Goal: Task Accomplishment & Management: Use online tool/utility

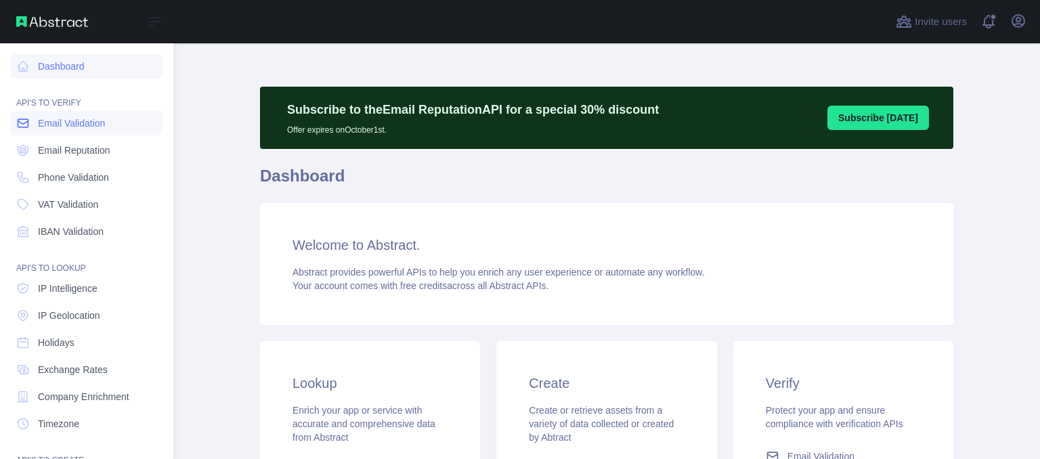
click at [95, 123] on span "Email Validation" at bounding box center [71, 123] width 67 height 14
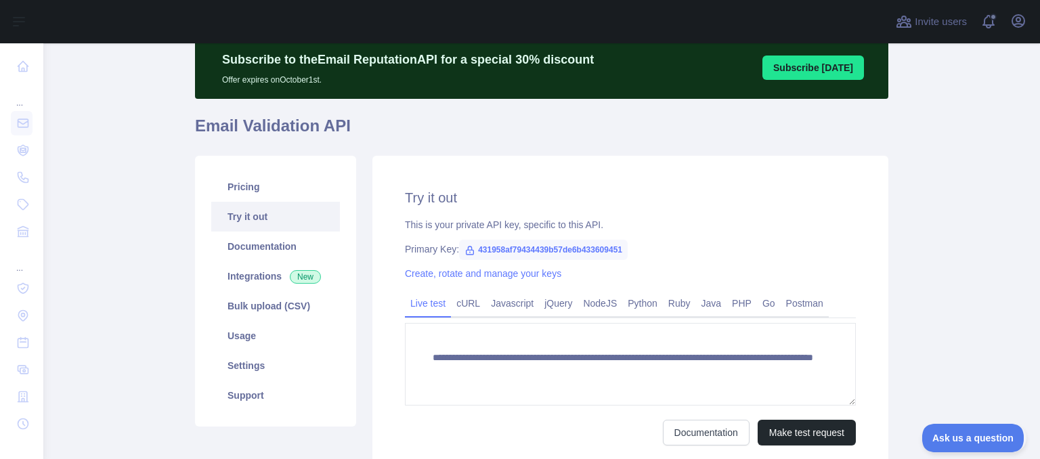
scroll to position [87, 0]
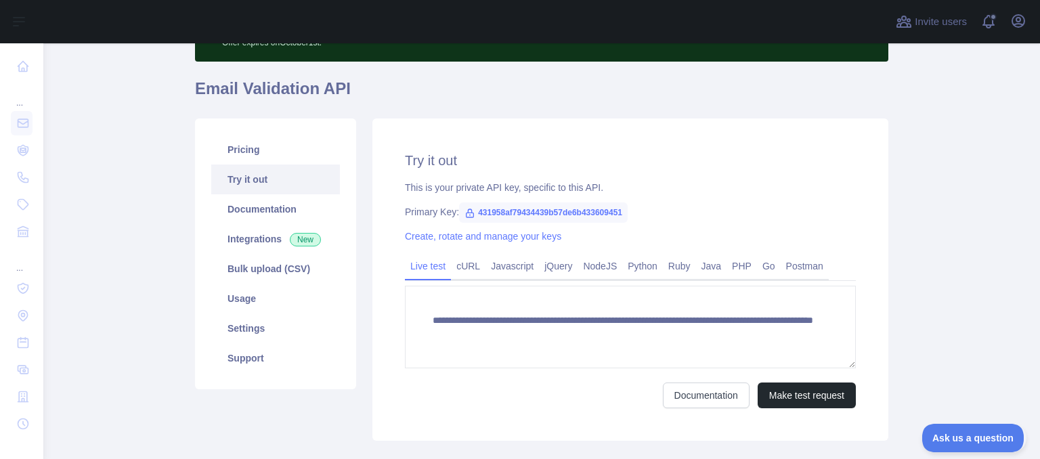
click at [269, 175] on link "Try it out" at bounding box center [275, 179] width 129 height 30
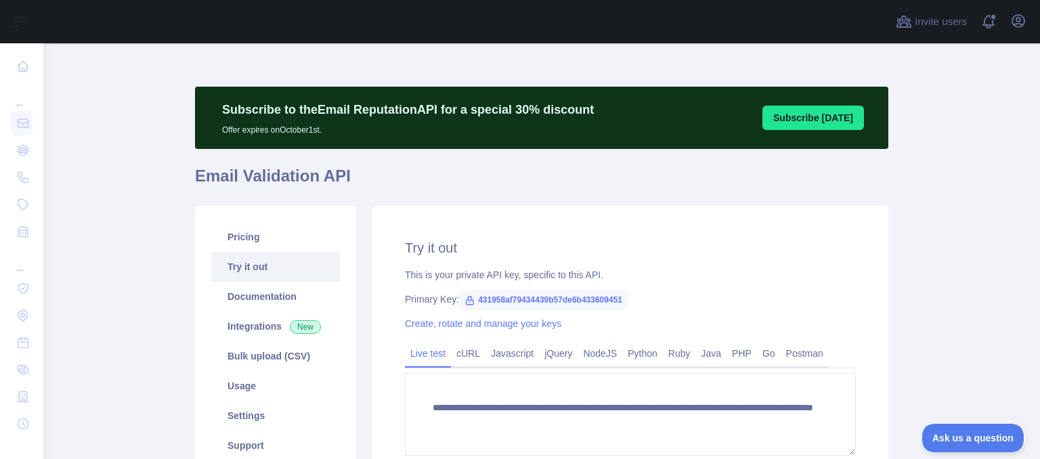
scroll to position [167, 0]
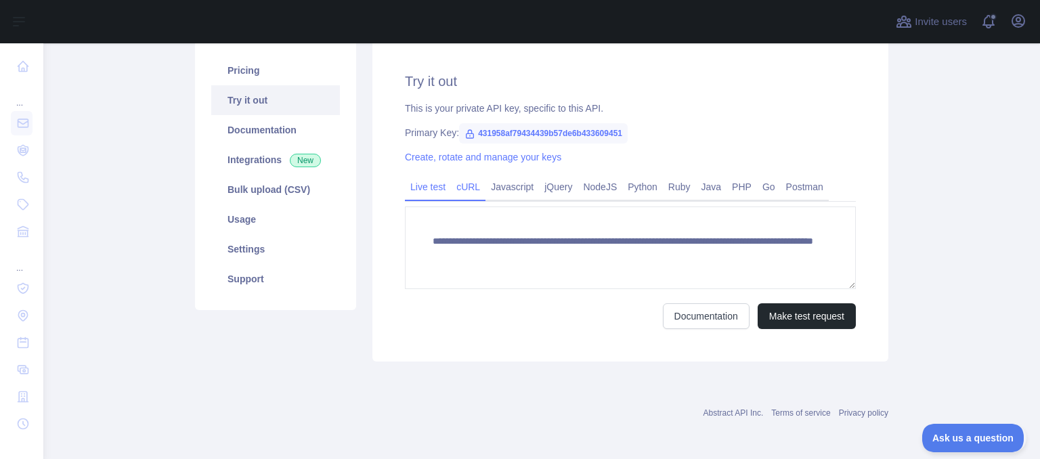
click at [470, 191] on link "cURL" at bounding box center [468, 187] width 35 height 22
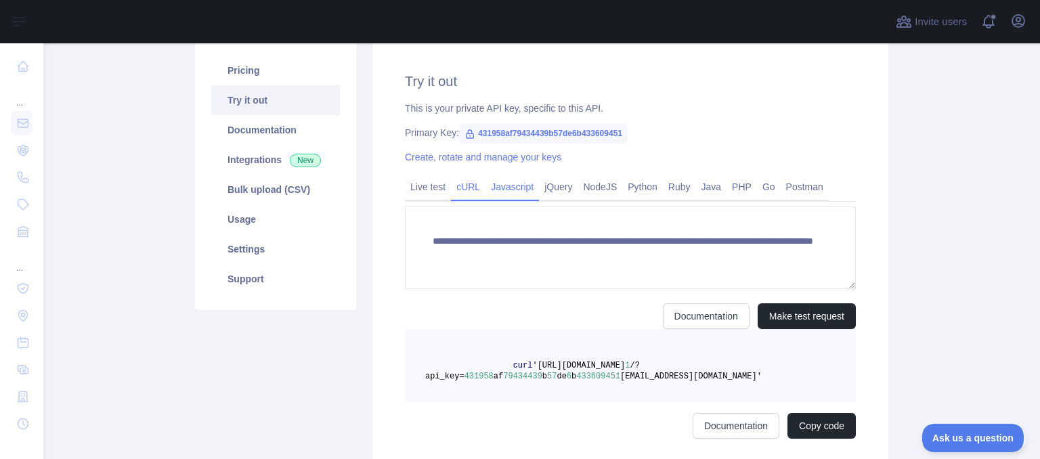
scroll to position [157, 0]
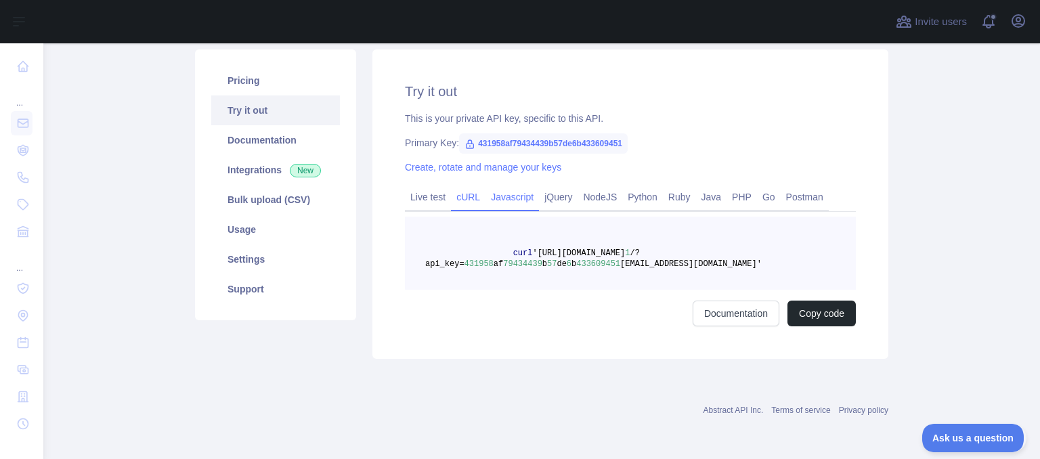
click at [516, 188] on link "Javascript" at bounding box center [511, 197] width 53 height 22
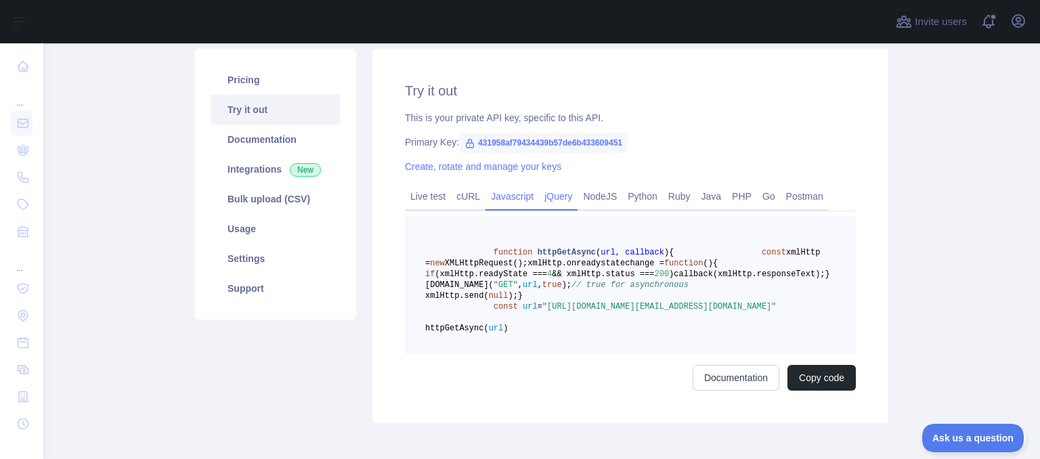
click at [550, 204] on link "jQuery" at bounding box center [558, 196] width 39 height 22
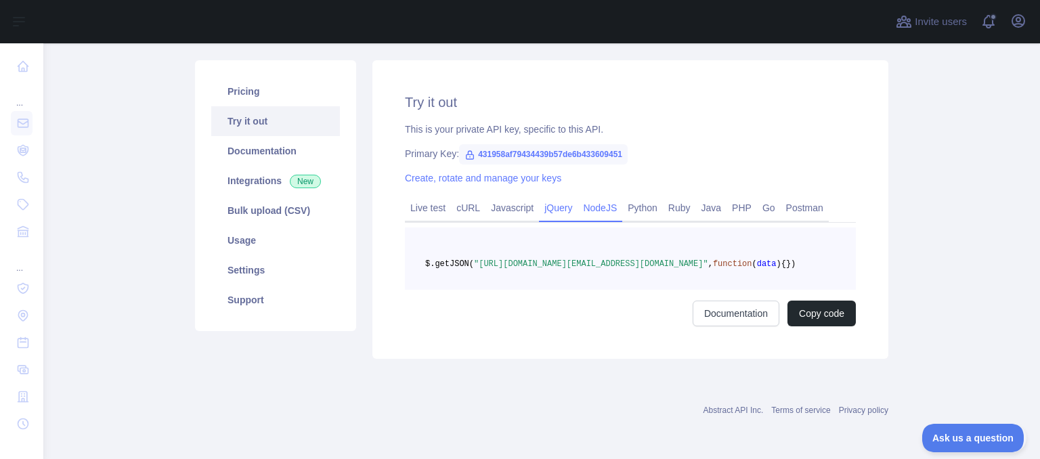
click at [594, 202] on link "NodeJS" at bounding box center [599, 208] width 45 height 22
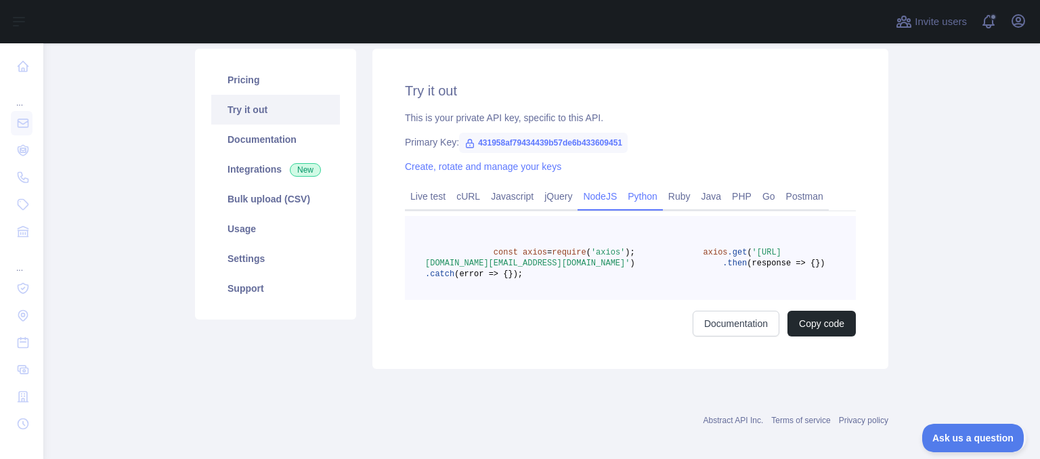
click at [643, 203] on link "Python" at bounding box center [642, 196] width 41 height 22
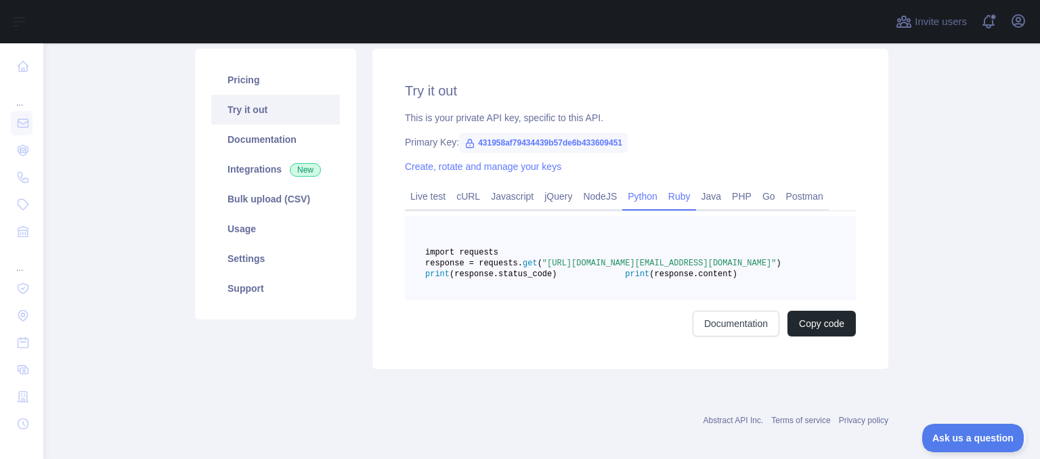
click at [668, 202] on link "Ruby" at bounding box center [679, 196] width 33 height 22
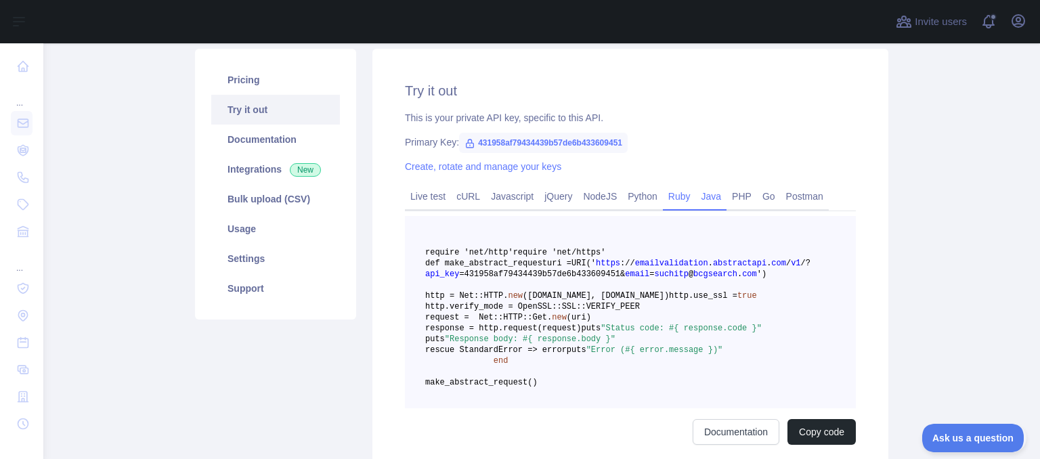
click at [701, 201] on link "Java" at bounding box center [711, 196] width 31 height 22
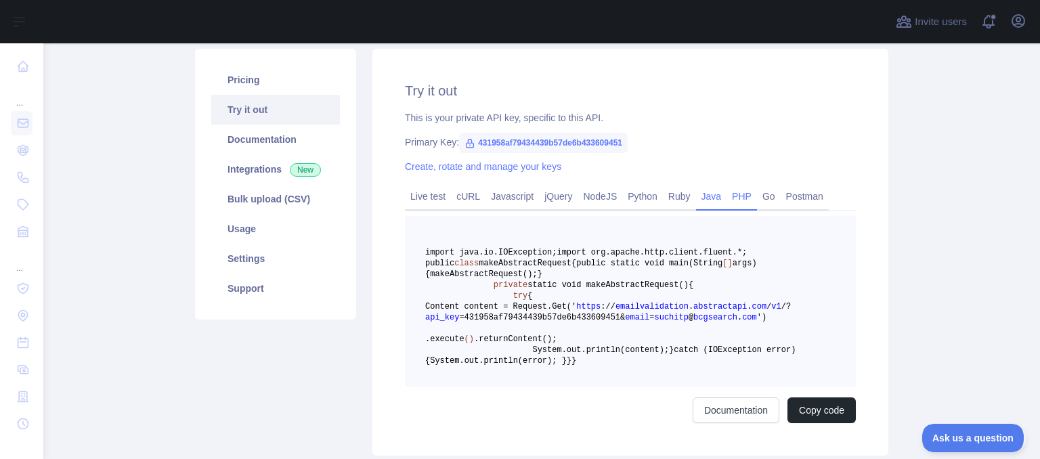
click at [730, 200] on link "PHP" at bounding box center [741, 196] width 30 height 22
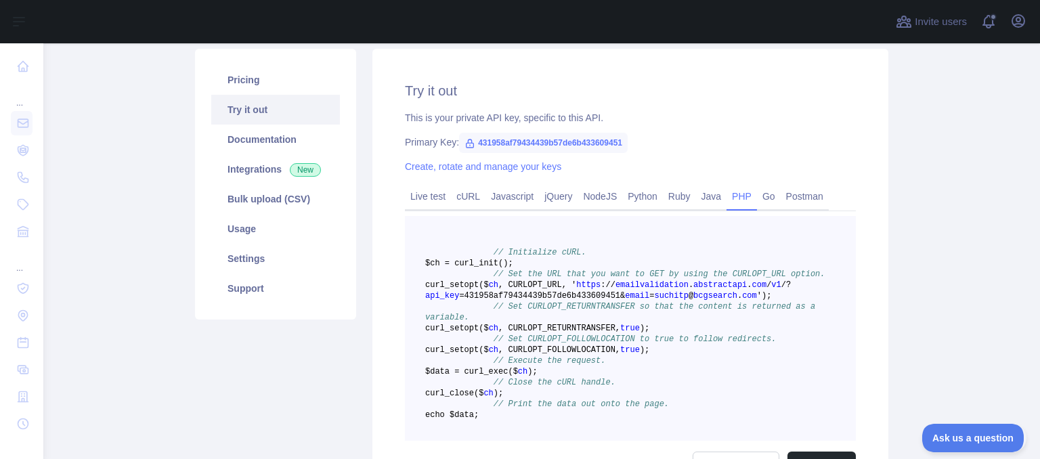
click at [736, 199] on link "PHP" at bounding box center [741, 196] width 30 height 22
click at [757, 200] on link "Go" at bounding box center [769, 196] width 24 height 22
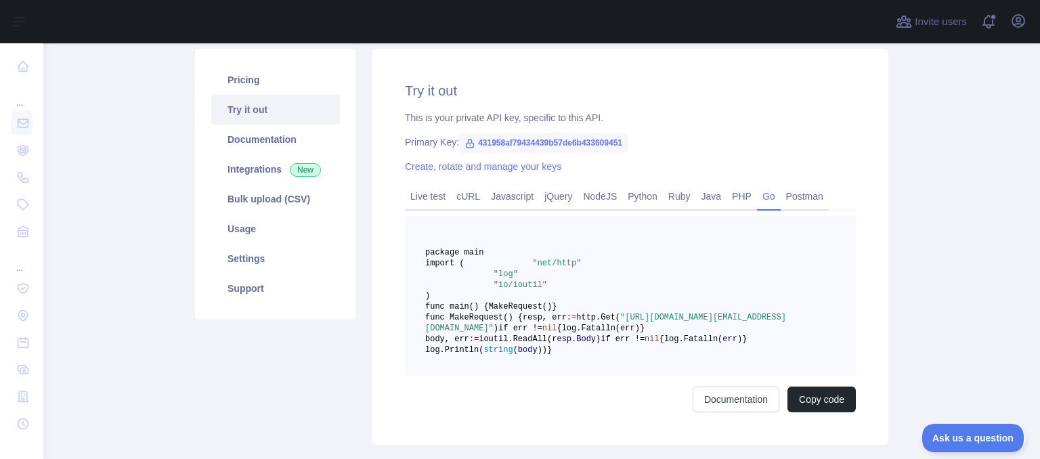
click at [814, 199] on div "Live test cURL Javascript jQuery NodeJS Python Ruby Java PHP Go Postman" at bounding box center [630, 197] width 451 height 27
click at [802, 200] on link "Postman" at bounding box center [804, 196] width 48 height 22
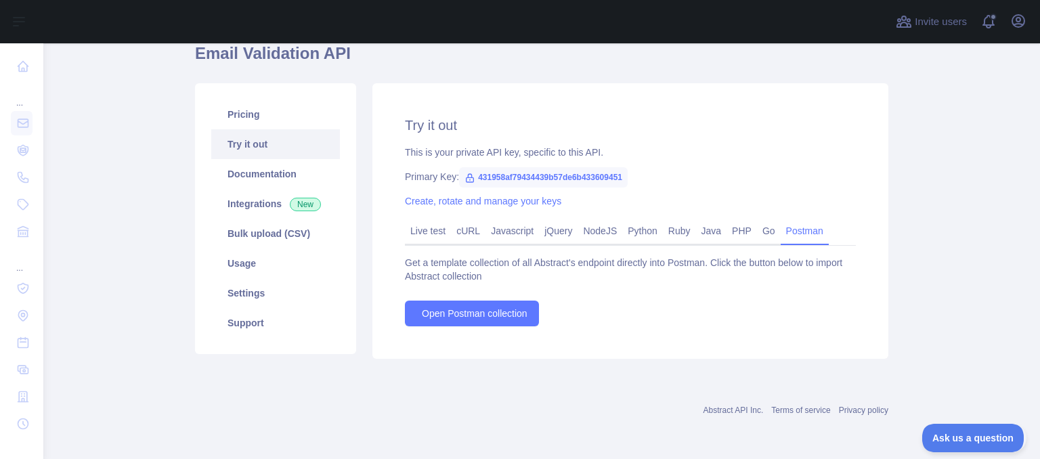
scroll to position [123, 0]
click at [497, 314] on span "Open Postman collection" at bounding box center [475, 314] width 106 height 14
click at [266, 229] on link "Bulk upload (CSV)" at bounding box center [275, 234] width 129 height 30
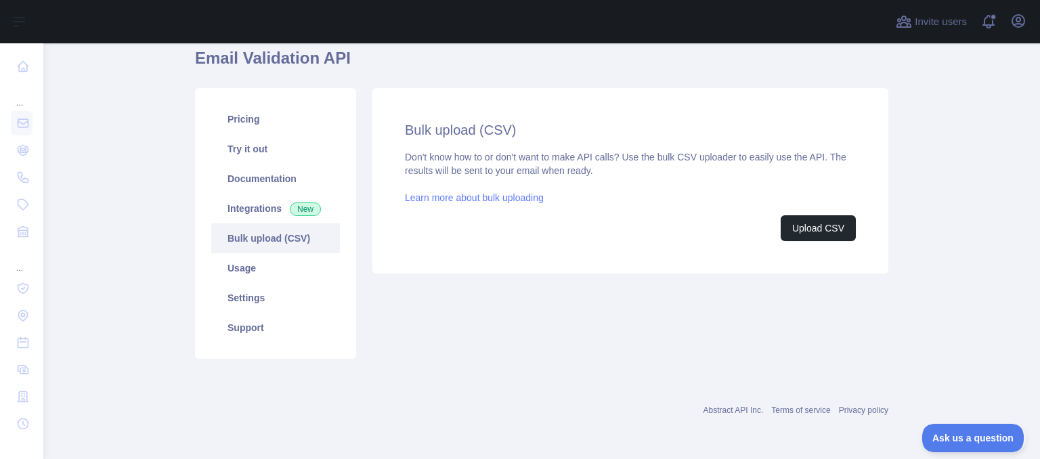
scroll to position [118, 0]
click at [814, 227] on button "Upload CSV" at bounding box center [817, 228] width 75 height 26
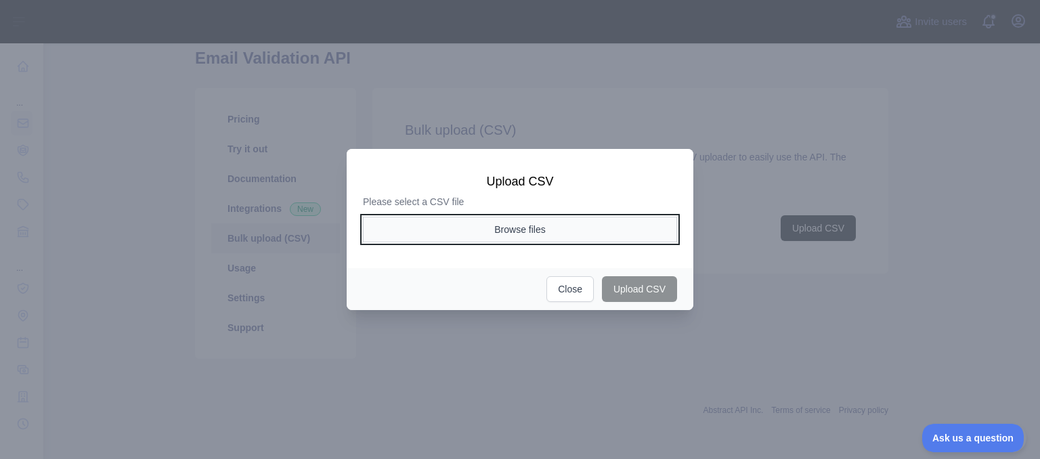
click at [538, 224] on button "Browse files" at bounding box center [520, 230] width 314 height 26
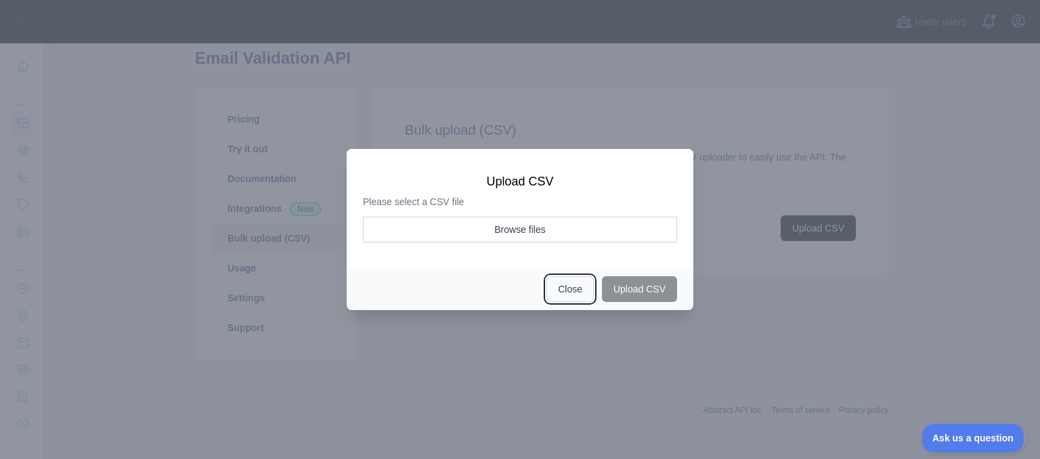
click at [578, 290] on button "Close" at bounding box center [569, 289] width 47 height 26
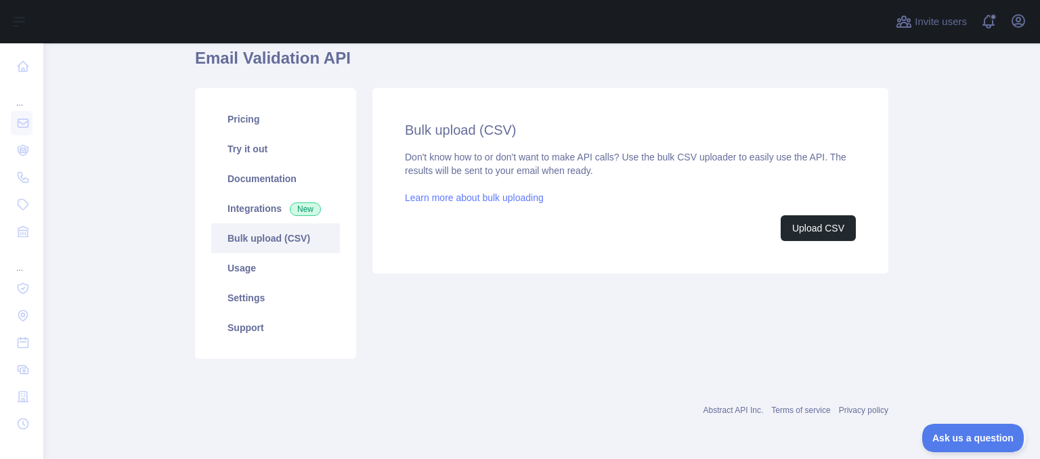
click at [1017, 326] on main "Subscribe to the Email Reputation API for a special 30 % discount Offer expires…" at bounding box center [541, 251] width 996 height 416
click at [814, 226] on button "Upload CSV" at bounding box center [817, 228] width 75 height 26
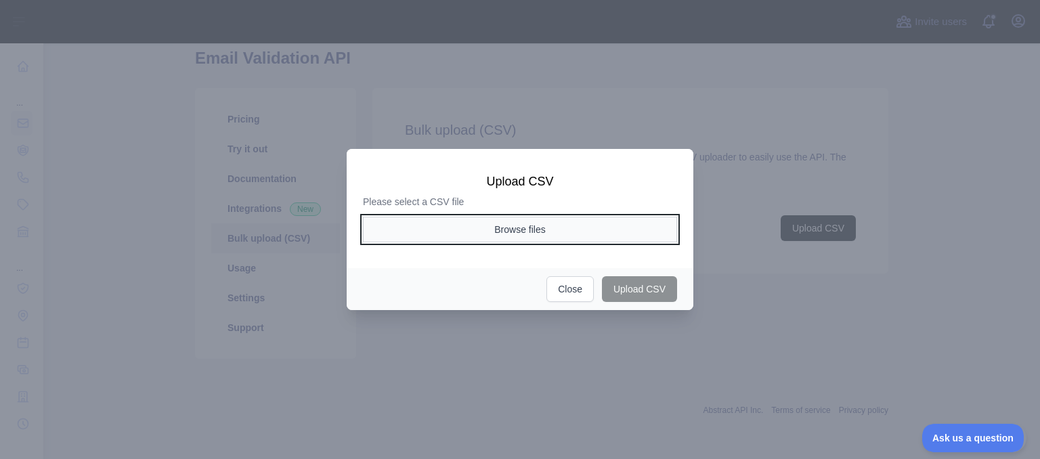
click at [528, 232] on button "Browse files" at bounding box center [520, 230] width 314 height 26
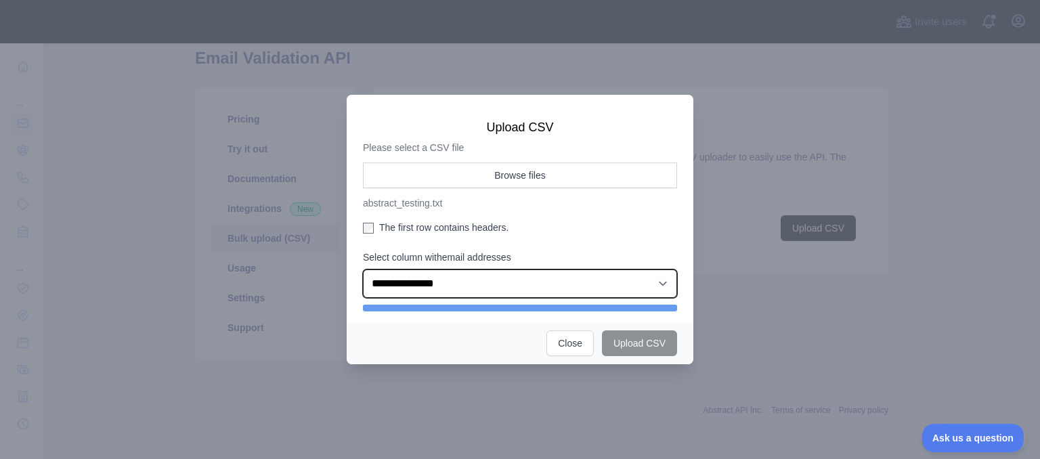
click at [363, 269] on select "**********" at bounding box center [520, 283] width 314 height 28
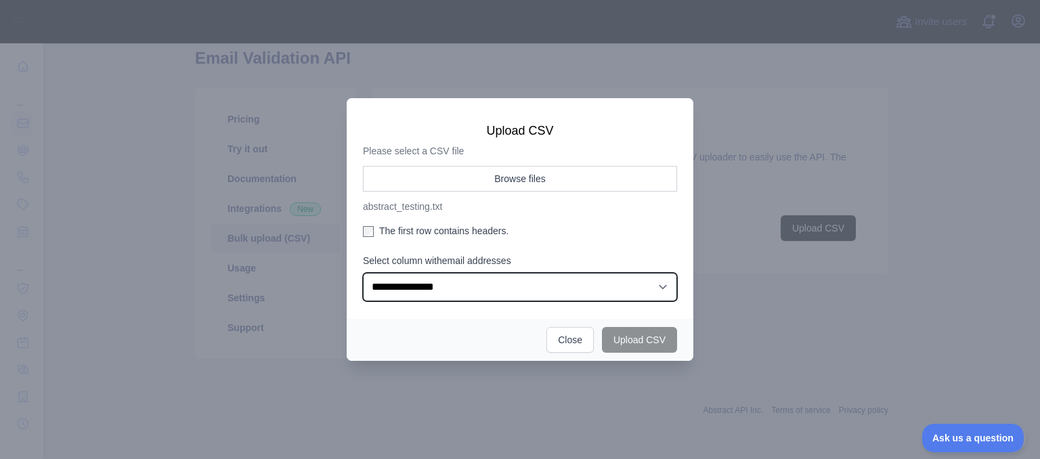
select select "*"
click option "**********" at bounding box center [0, 0] width 0 height 0
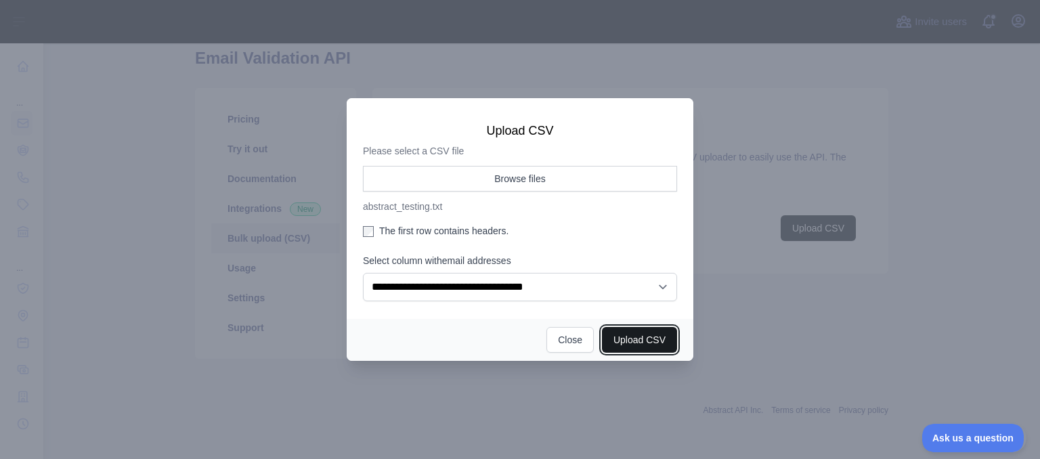
click at [640, 345] on button "Upload CSV" at bounding box center [639, 340] width 75 height 26
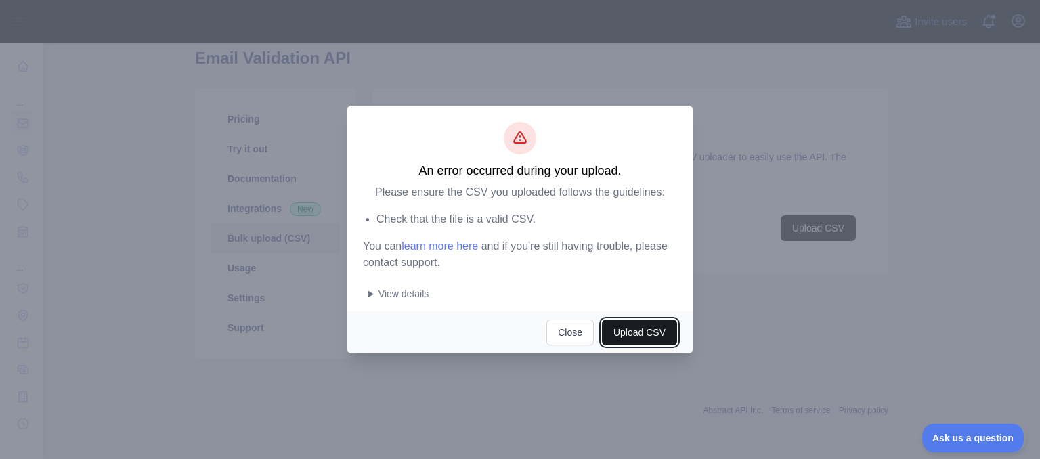
click at [640, 336] on button "Upload CSV" at bounding box center [639, 333] width 75 height 26
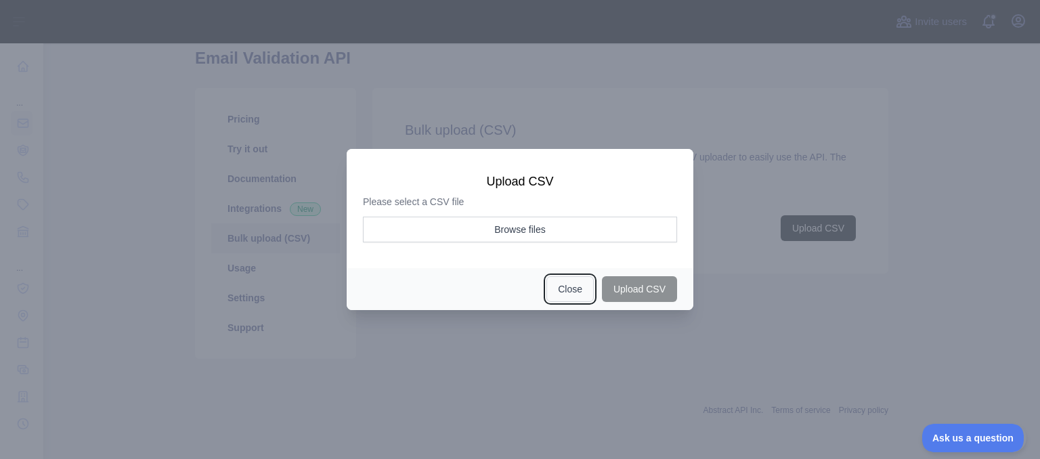
click at [567, 296] on button "Close" at bounding box center [569, 289] width 47 height 26
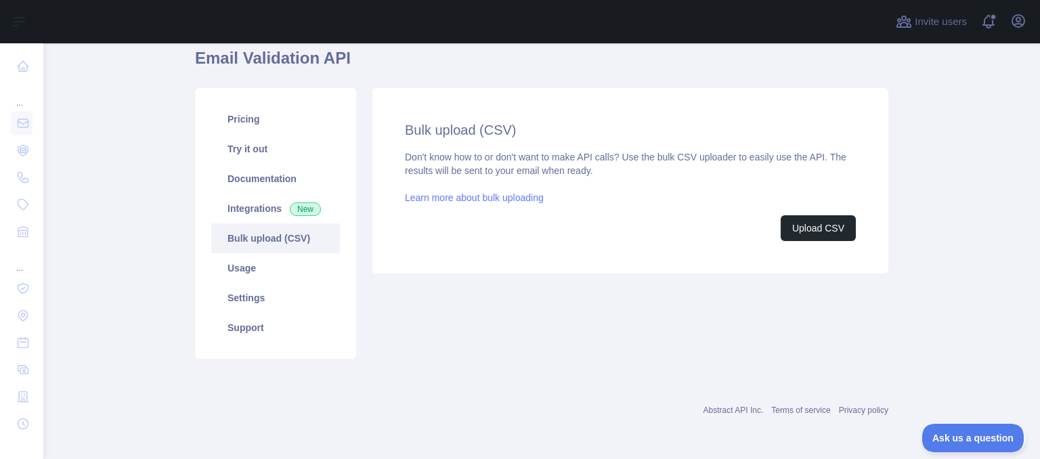
click at [437, 200] on link "Learn more about bulk uploading" at bounding box center [474, 197] width 139 height 11
click at [803, 234] on button "Upload CSV" at bounding box center [817, 228] width 75 height 26
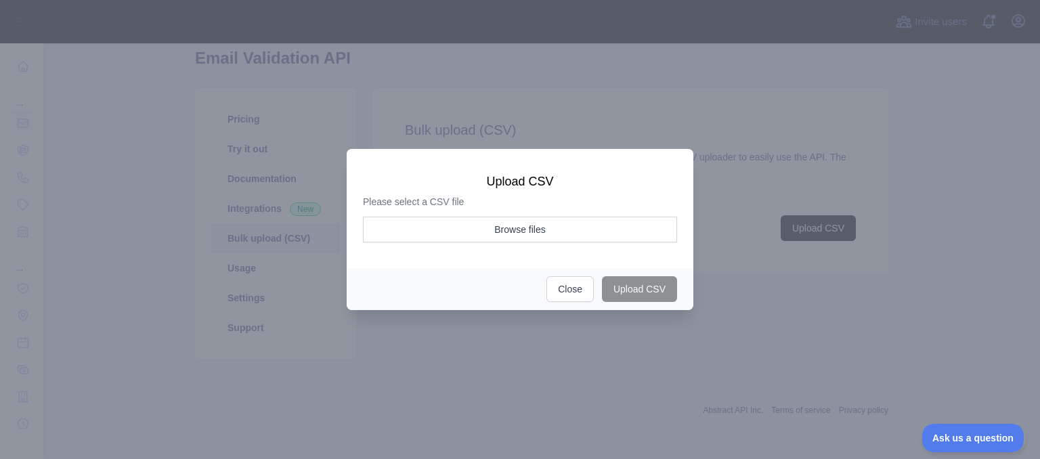
click at [529, 242] on aside "Browse files" at bounding box center [520, 234] width 314 height 34
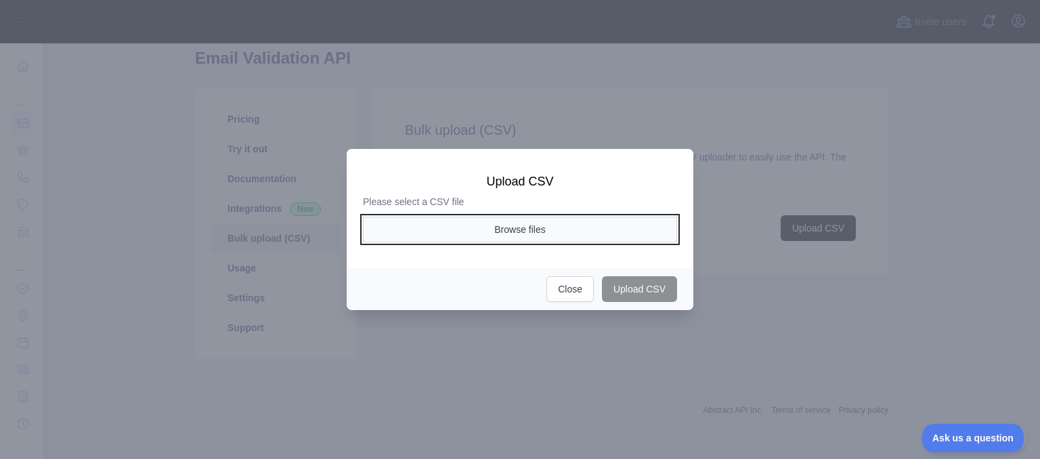
click at [530, 236] on button "Browse files" at bounding box center [520, 230] width 314 height 26
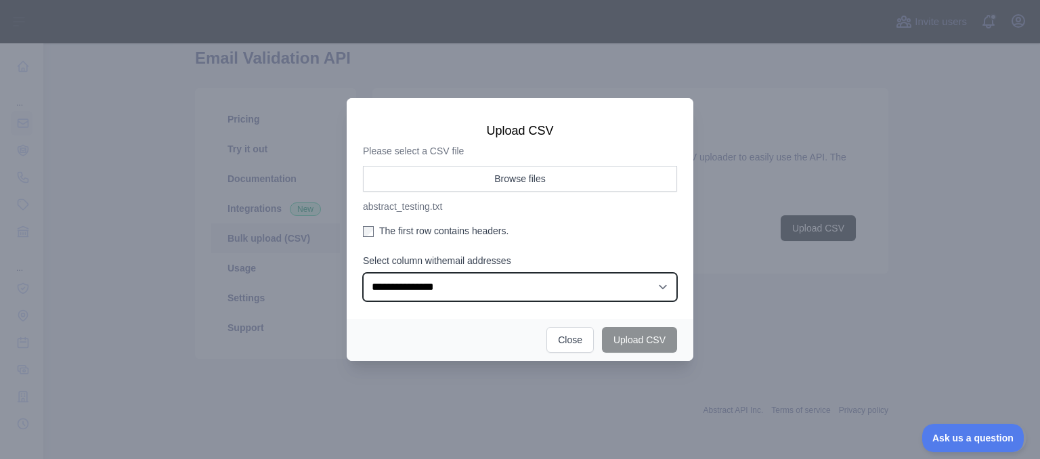
click at [363, 273] on select "**********" at bounding box center [520, 287] width 314 height 28
click option "**********" at bounding box center [0, 0] width 0 height 0
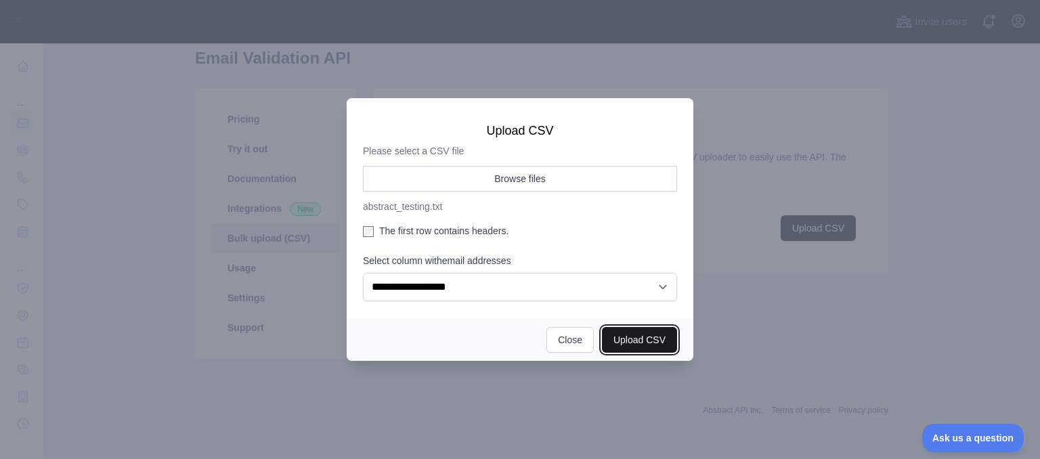
click at [615, 332] on button "Upload CSV" at bounding box center [639, 340] width 75 height 26
select select "**"
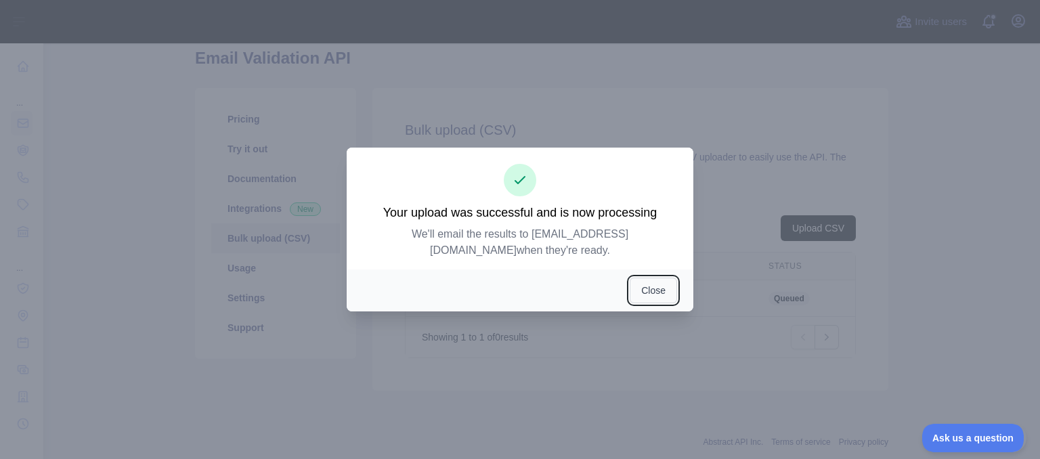
click at [644, 288] on button "Close" at bounding box center [653, 291] width 47 height 26
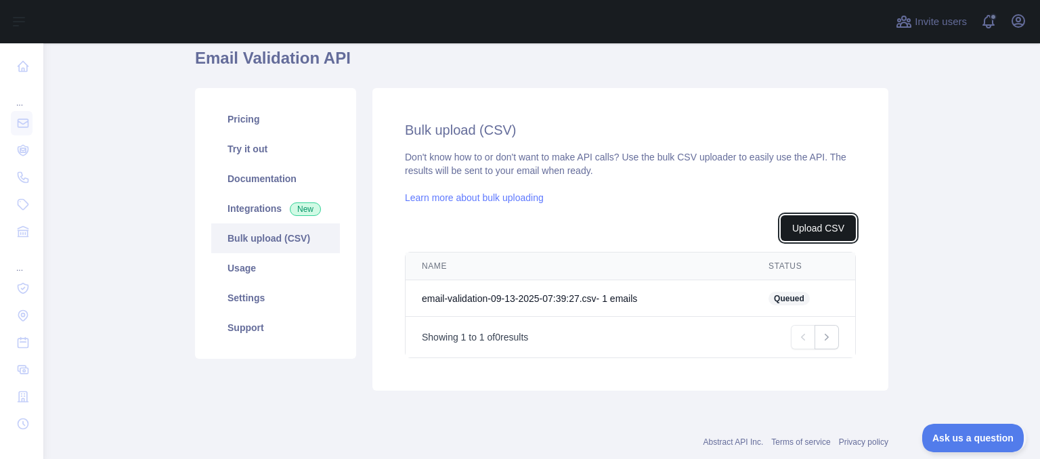
click at [832, 233] on button "Upload CSV" at bounding box center [817, 228] width 75 height 26
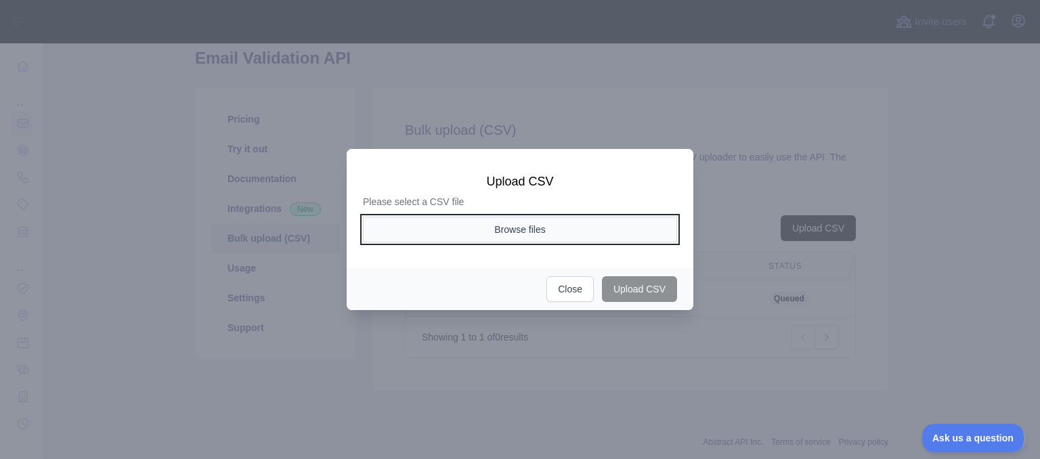
click at [528, 230] on button "Browse files" at bounding box center [520, 230] width 314 height 26
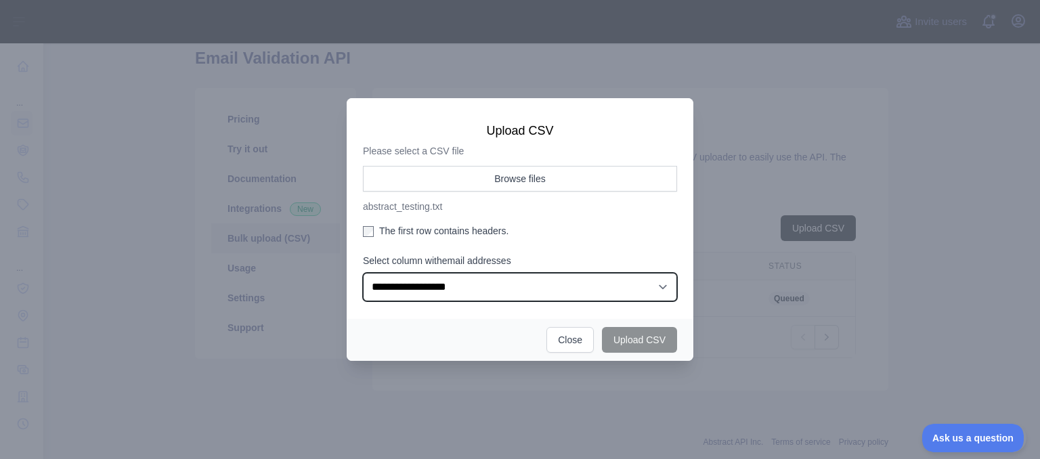
click option "**********" at bounding box center [0, 0] width 0 height 0
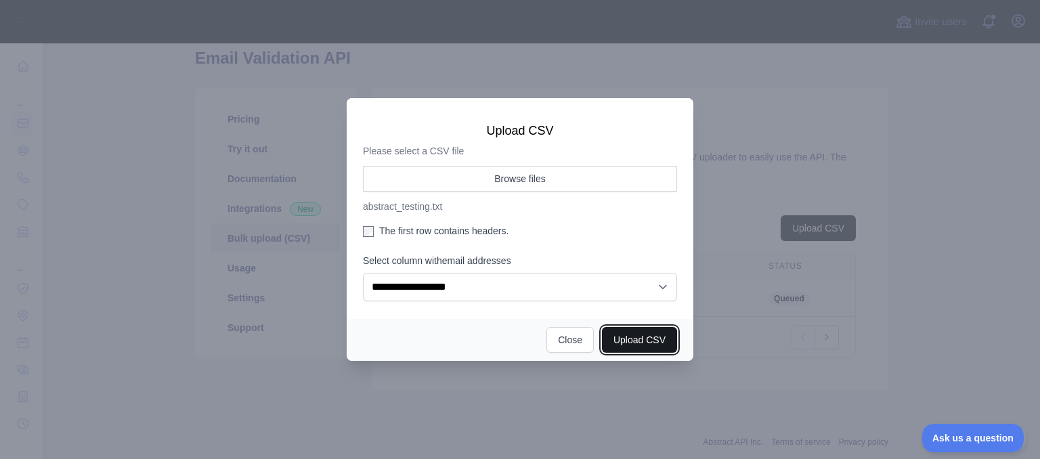
click at [647, 347] on button "Upload CSV" at bounding box center [639, 340] width 75 height 26
select select "**"
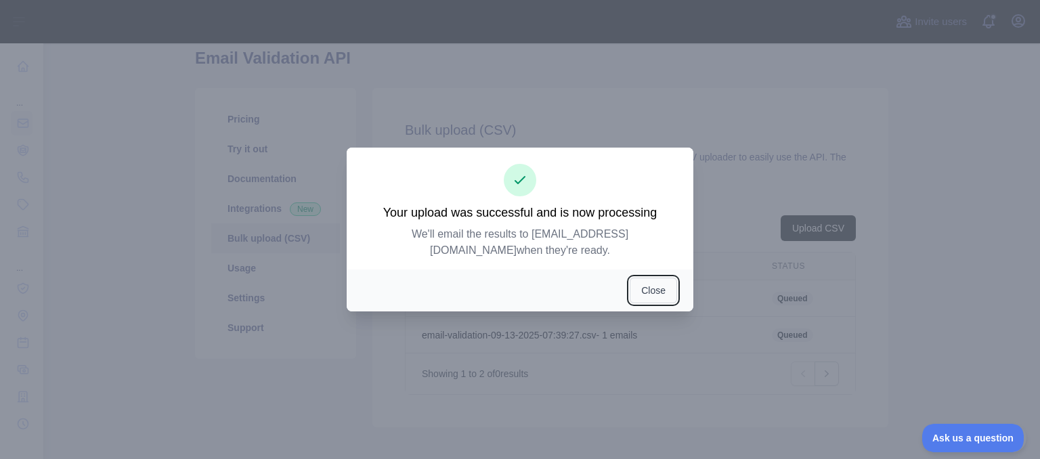
click at [646, 294] on button "Close" at bounding box center [653, 291] width 47 height 26
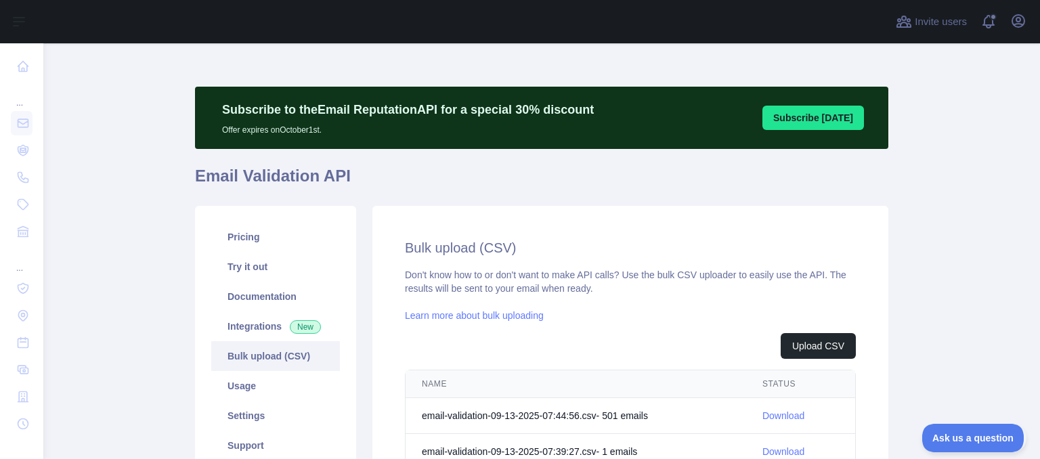
click at [788, 416] on link "Download" at bounding box center [783, 415] width 42 height 11
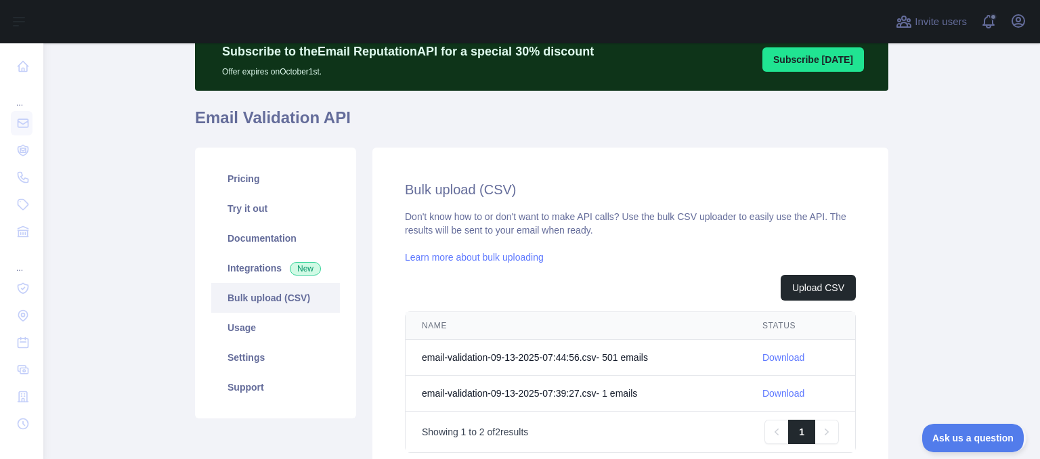
scroll to position [87, 0]
